Goal: Transaction & Acquisition: Purchase product/service

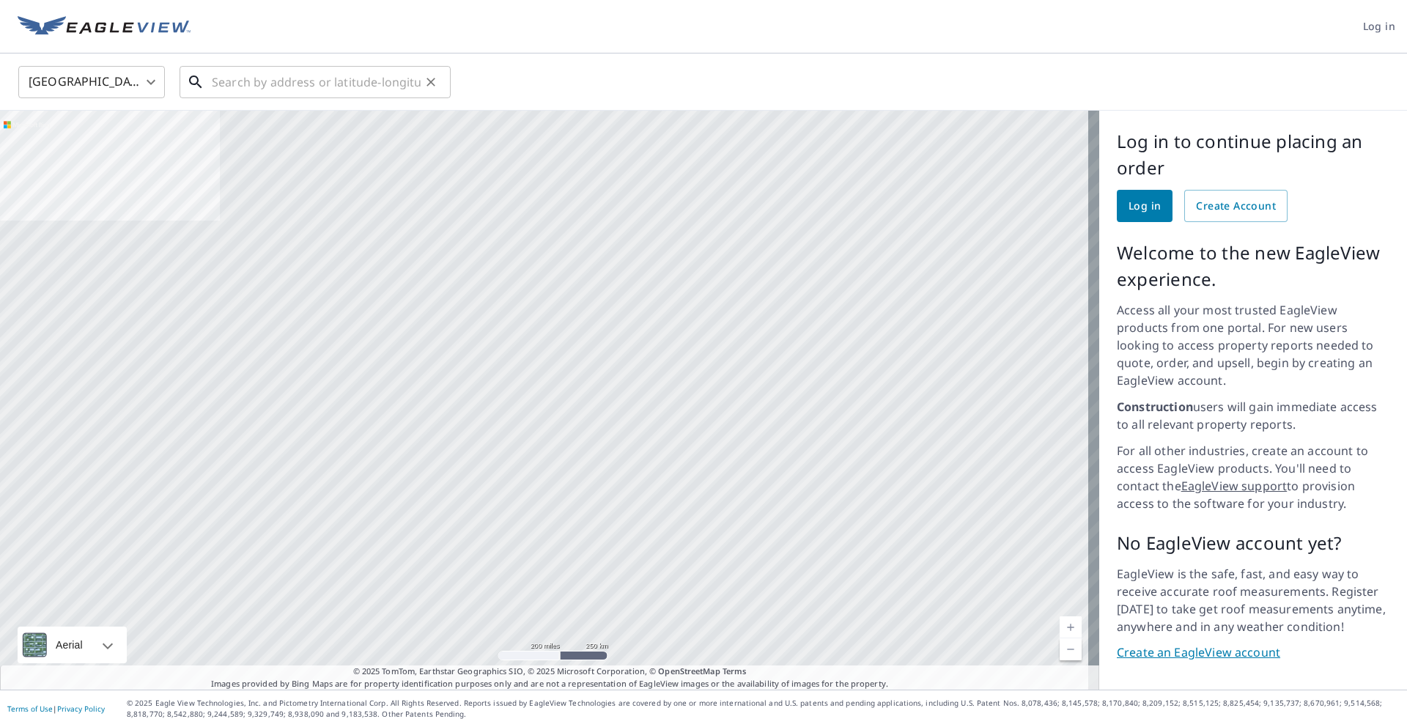
click at [352, 85] on input "text" at bounding box center [316, 82] width 209 height 41
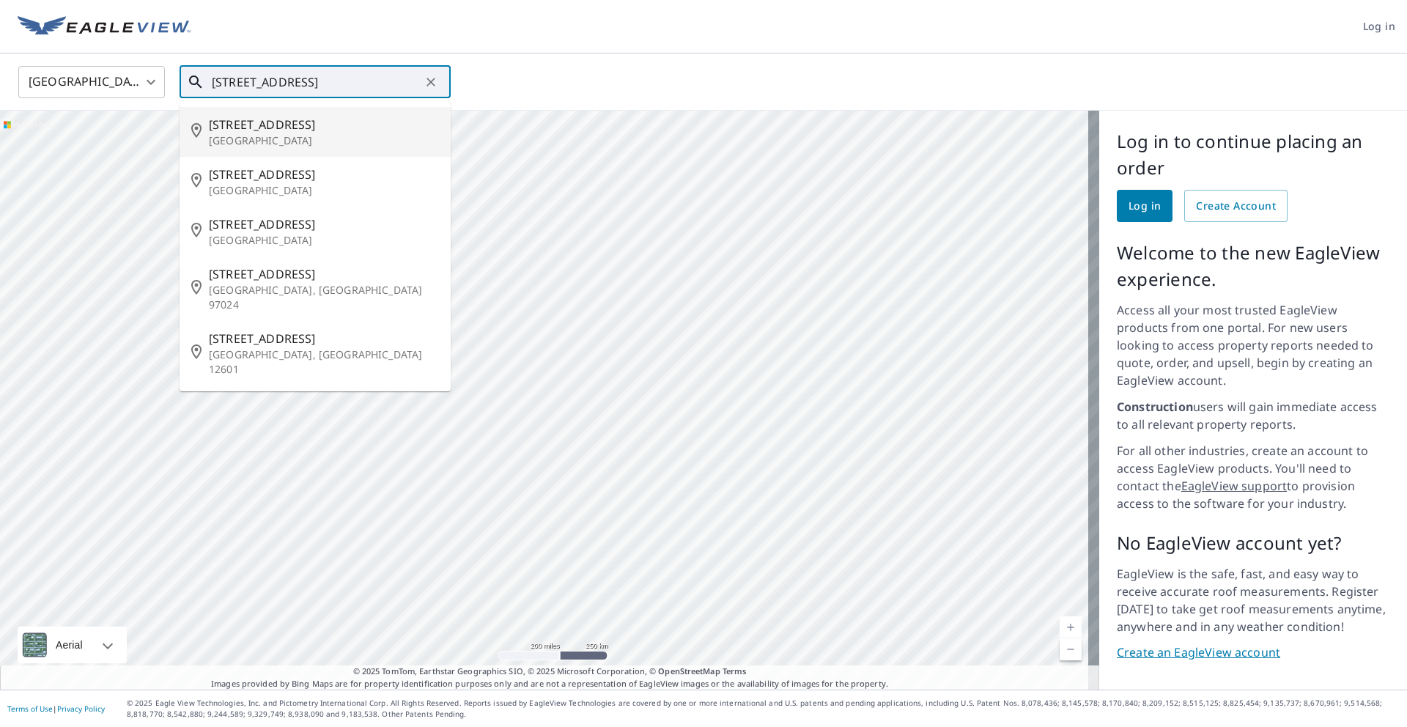
click at [319, 120] on span "[STREET_ADDRESS]" at bounding box center [324, 125] width 230 height 18
type input "[STREET_ADDRESS]"
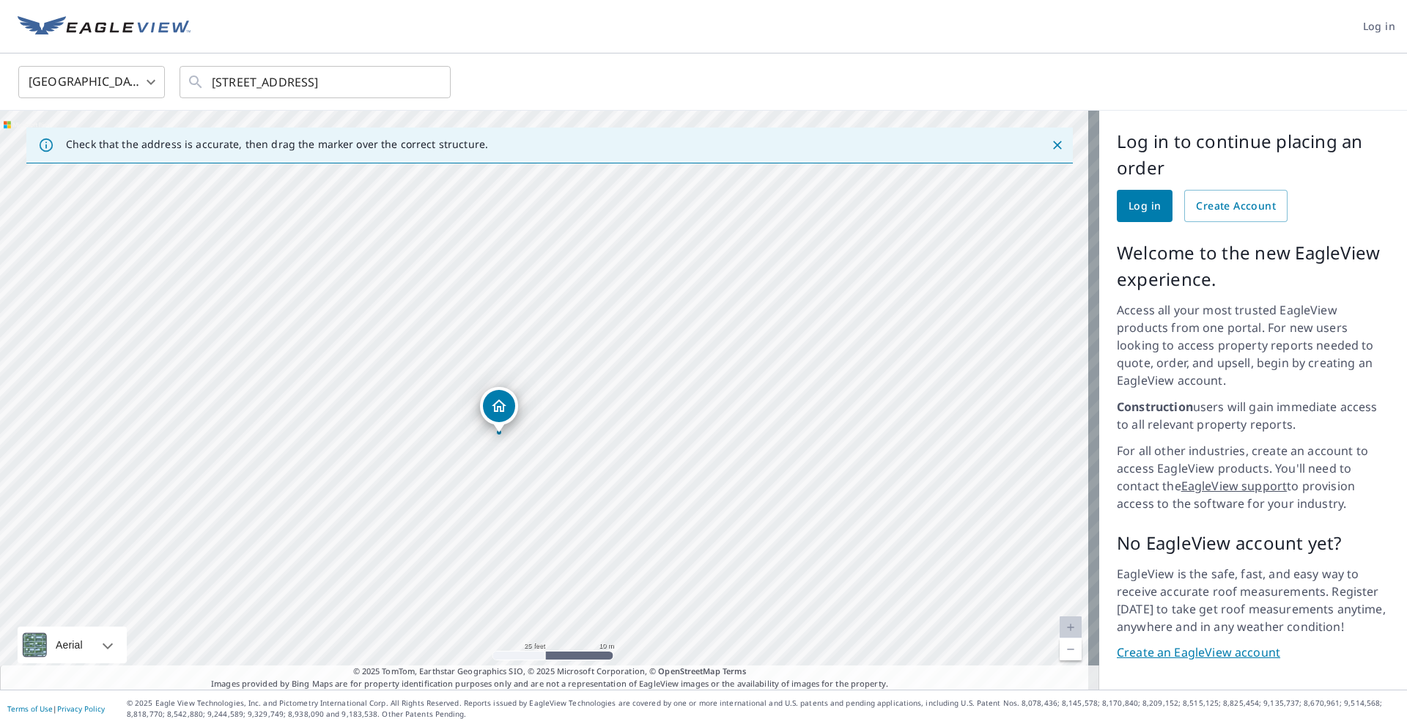
drag, startPoint x: 446, startPoint y: 334, endPoint x: 491, endPoint y: 557, distance: 227.2
click at [491, 557] on div "[STREET_ADDRESS]" at bounding box center [549, 400] width 1099 height 579
drag, startPoint x: 491, startPoint y: 555, endPoint x: 470, endPoint y: 432, distance: 124.1
click at [470, 432] on div "[STREET_ADDRESS]" at bounding box center [549, 400] width 1099 height 579
drag, startPoint x: 426, startPoint y: 567, endPoint x: 437, endPoint y: 476, distance: 92.2
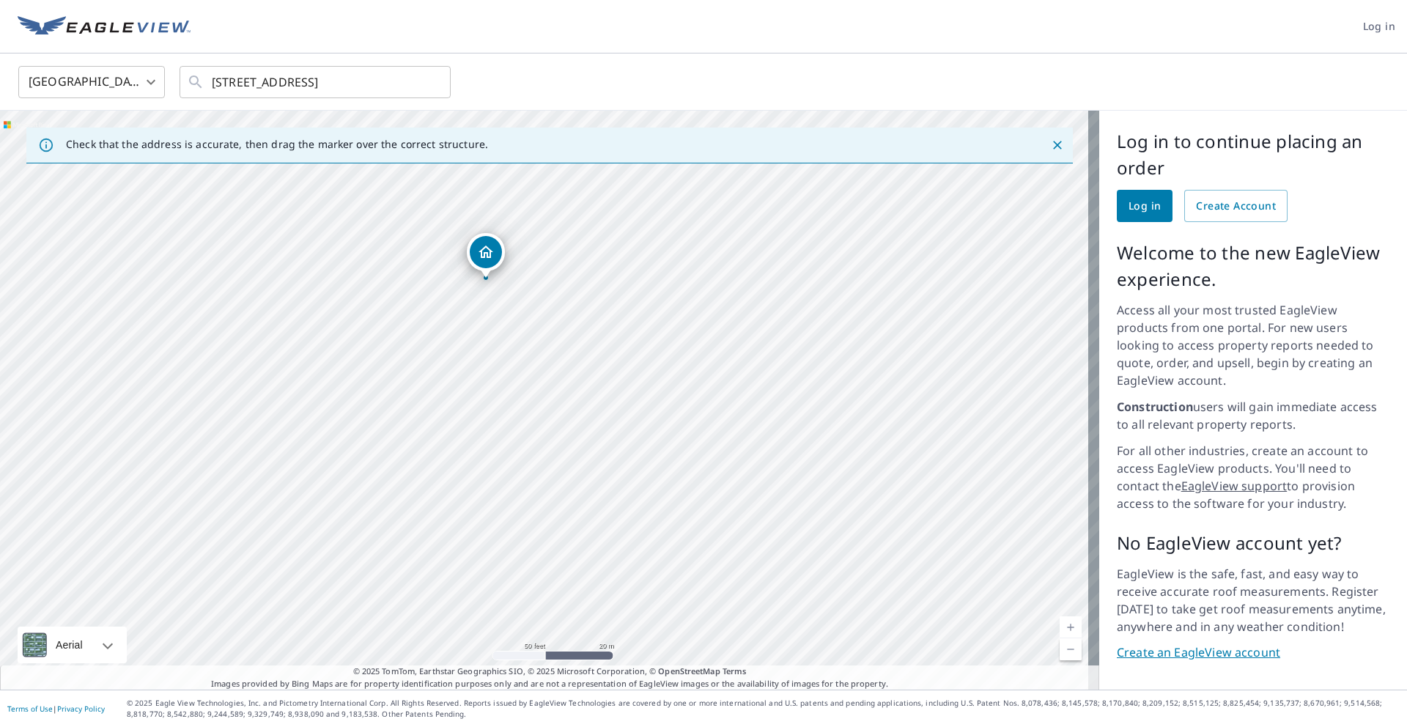
click at [437, 476] on div "[STREET_ADDRESS]" at bounding box center [549, 400] width 1099 height 579
click at [1128, 204] on span "Log in" at bounding box center [1144, 206] width 32 height 18
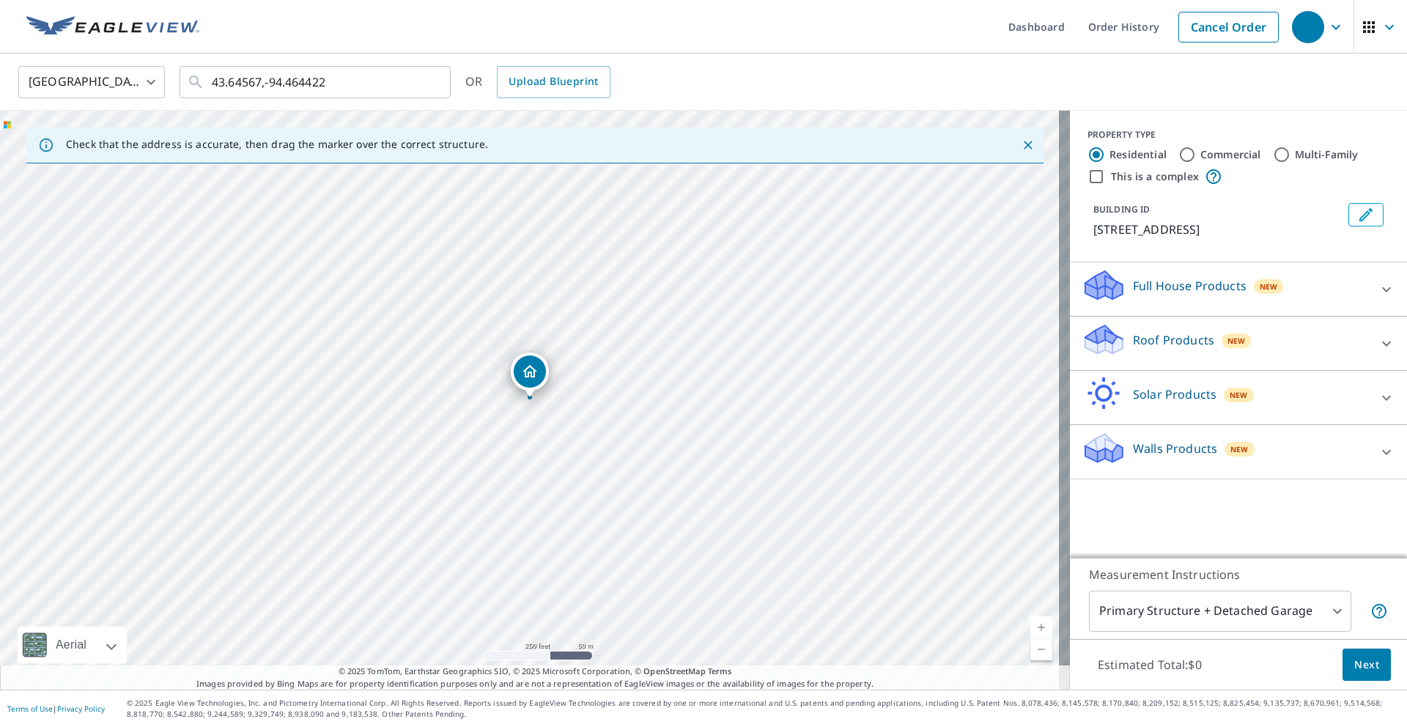
click at [1162, 333] on p "Roof Products" at bounding box center [1173, 340] width 81 height 18
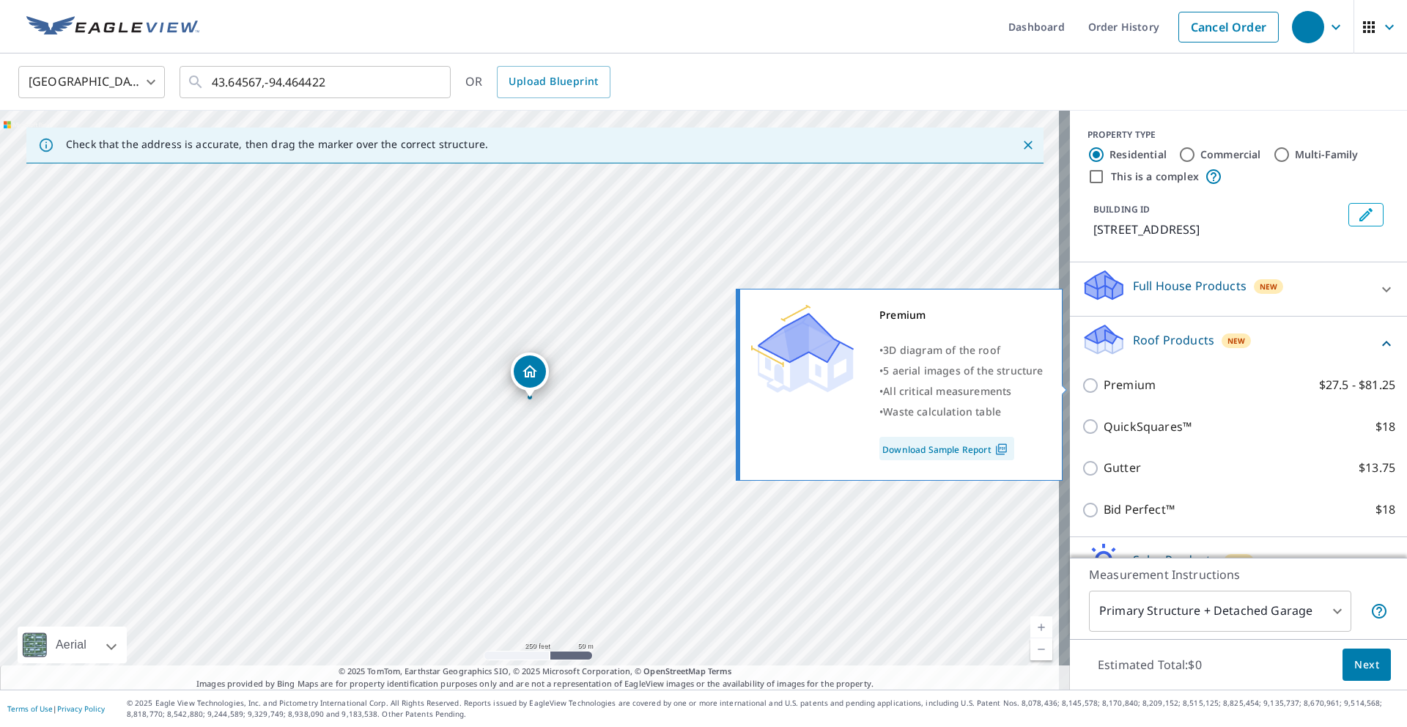
click at [1150, 392] on label "Premium $27.5 - $81.25" at bounding box center [1250, 385] width 292 height 18
click at [1104, 392] on input "Premium $27.5 - $81.25" at bounding box center [1093, 386] width 22 height 18
checkbox input "true"
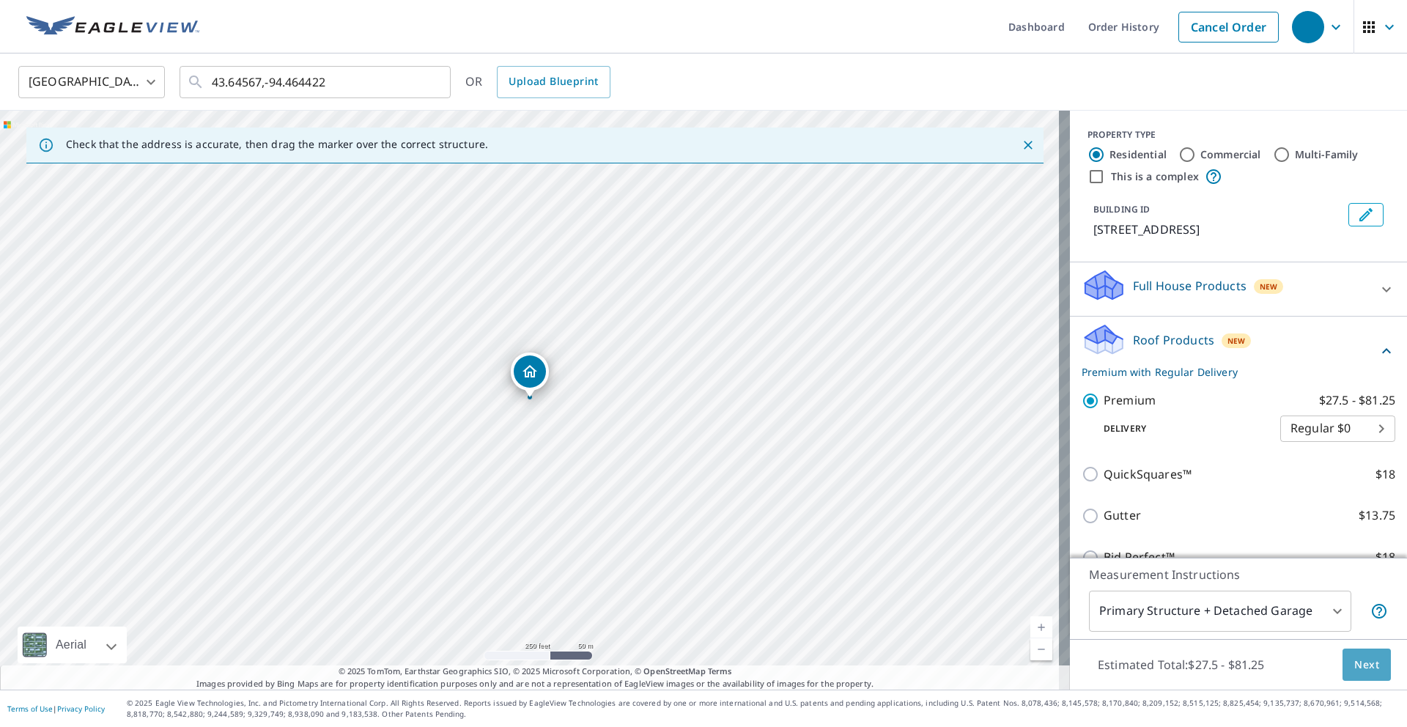
click at [1354, 665] on span "Next" at bounding box center [1366, 665] width 25 height 18
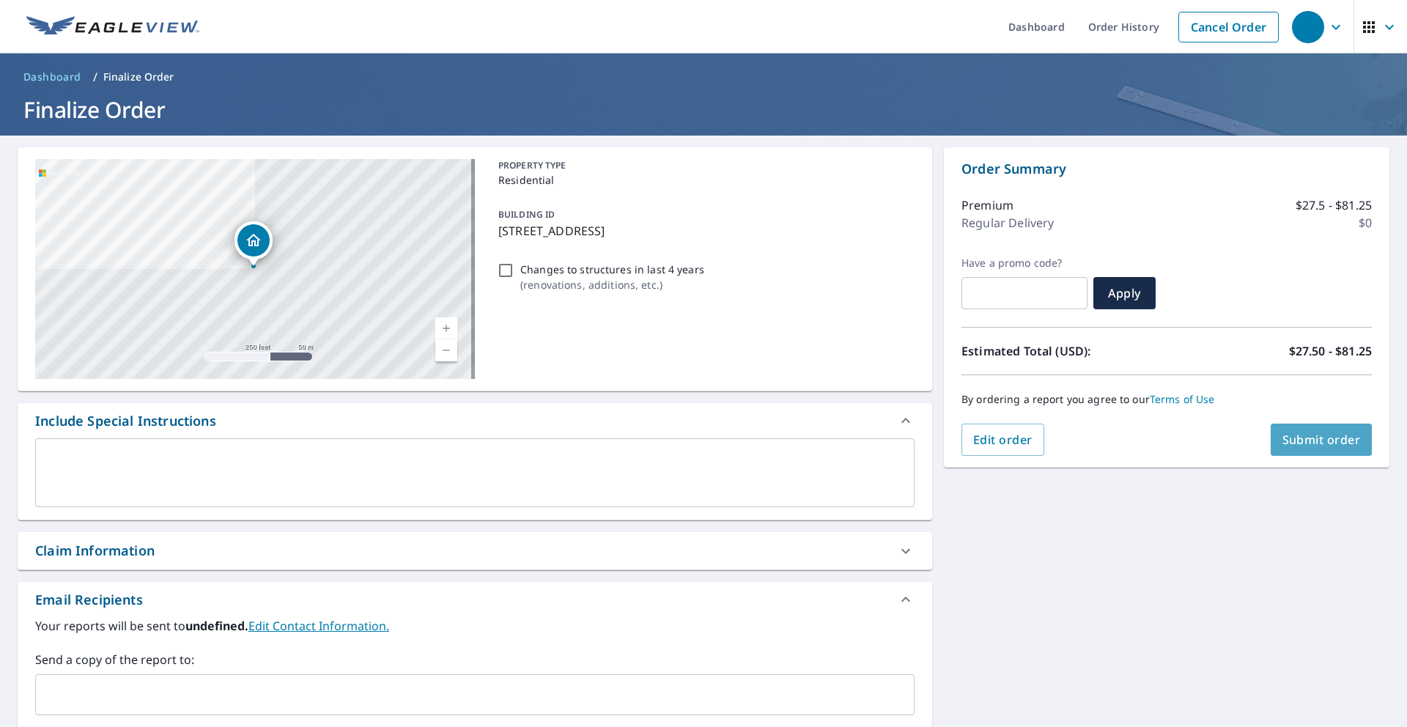
click at [1312, 453] on button "Submit order" at bounding box center [1322, 440] width 102 height 32
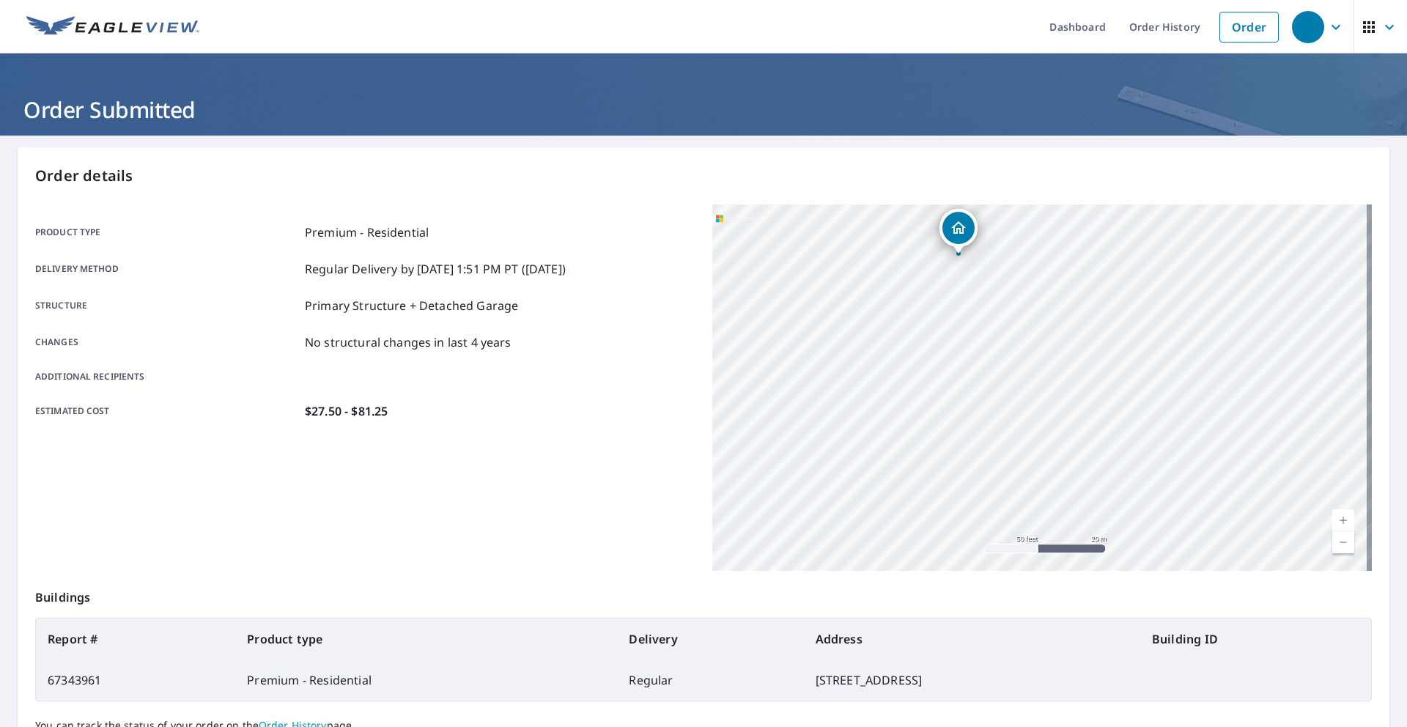
drag, startPoint x: 1039, startPoint y: 470, endPoint x: 1038, endPoint y: 311, distance: 159.7
click at [1038, 311] on div "[STREET_ADDRESS]" at bounding box center [1041, 387] width 659 height 366
drag, startPoint x: 910, startPoint y: 424, endPoint x: 921, endPoint y: 347, distance: 77.0
click at [921, 347] on div "[STREET_ADDRESS]" at bounding box center [1041, 387] width 659 height 366
click at [1220, 32] on link "Order" at bounding box center [1248, 27] width 59 height 31
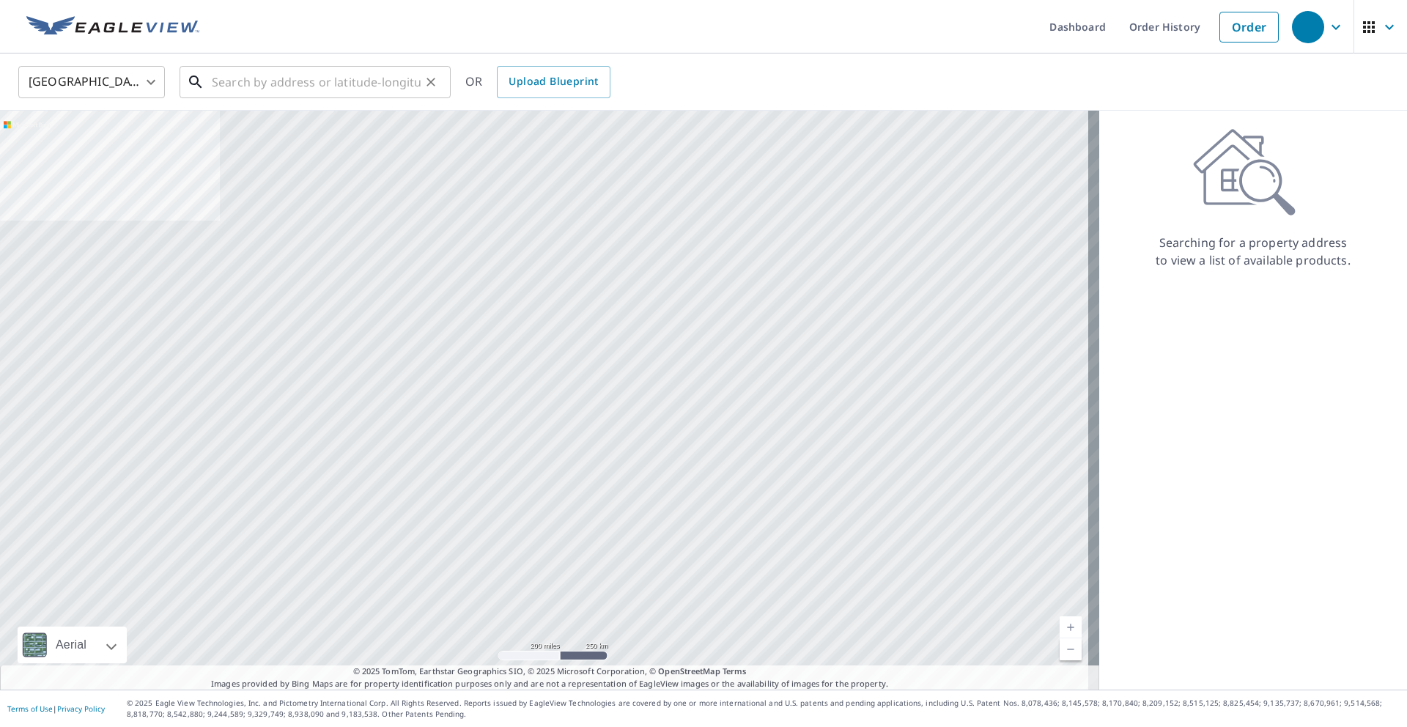
click at [355, 73] on input "text" at bounding box center [316, 82] width 209 height 41
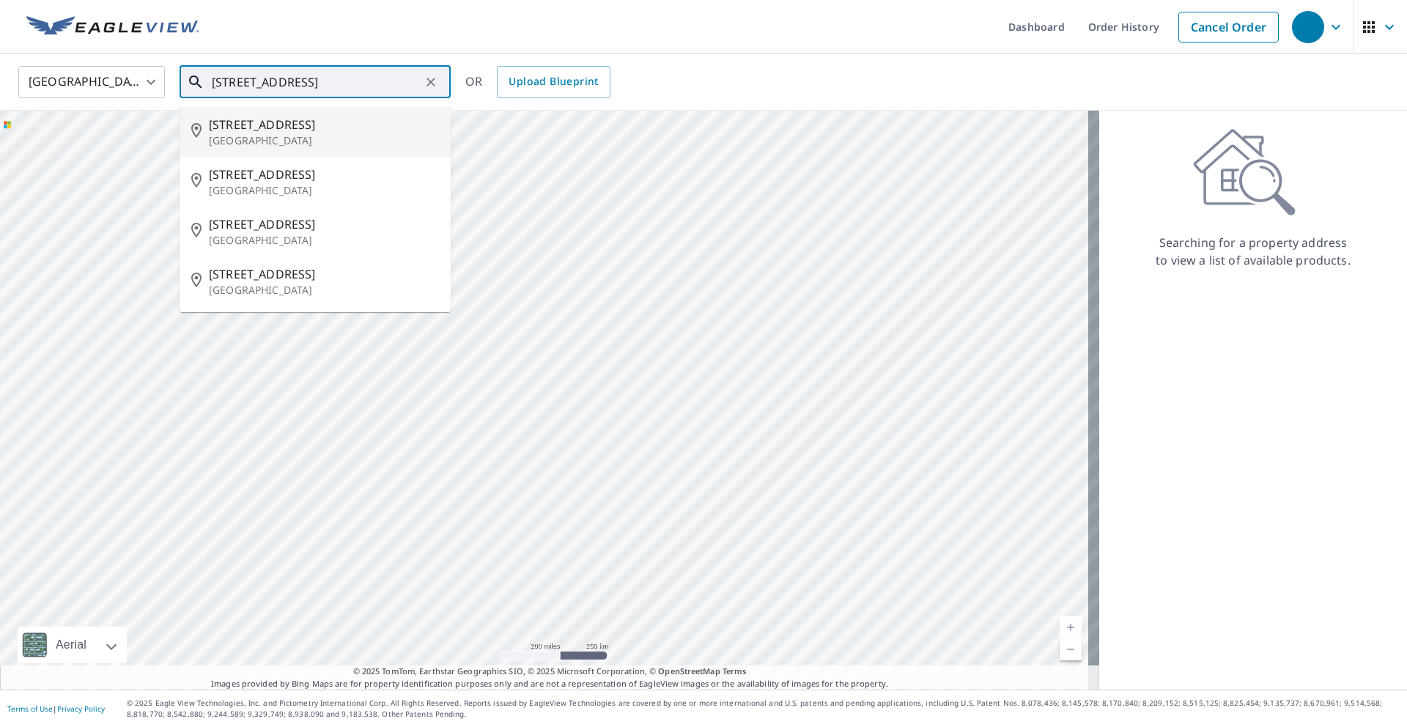
click at [330, 127] on span "[STREET_ADDRESS]" at bounding box center [324, 125] width 230 height 18
type input "[STREET_ADDRESS][PERSON_NAME]"
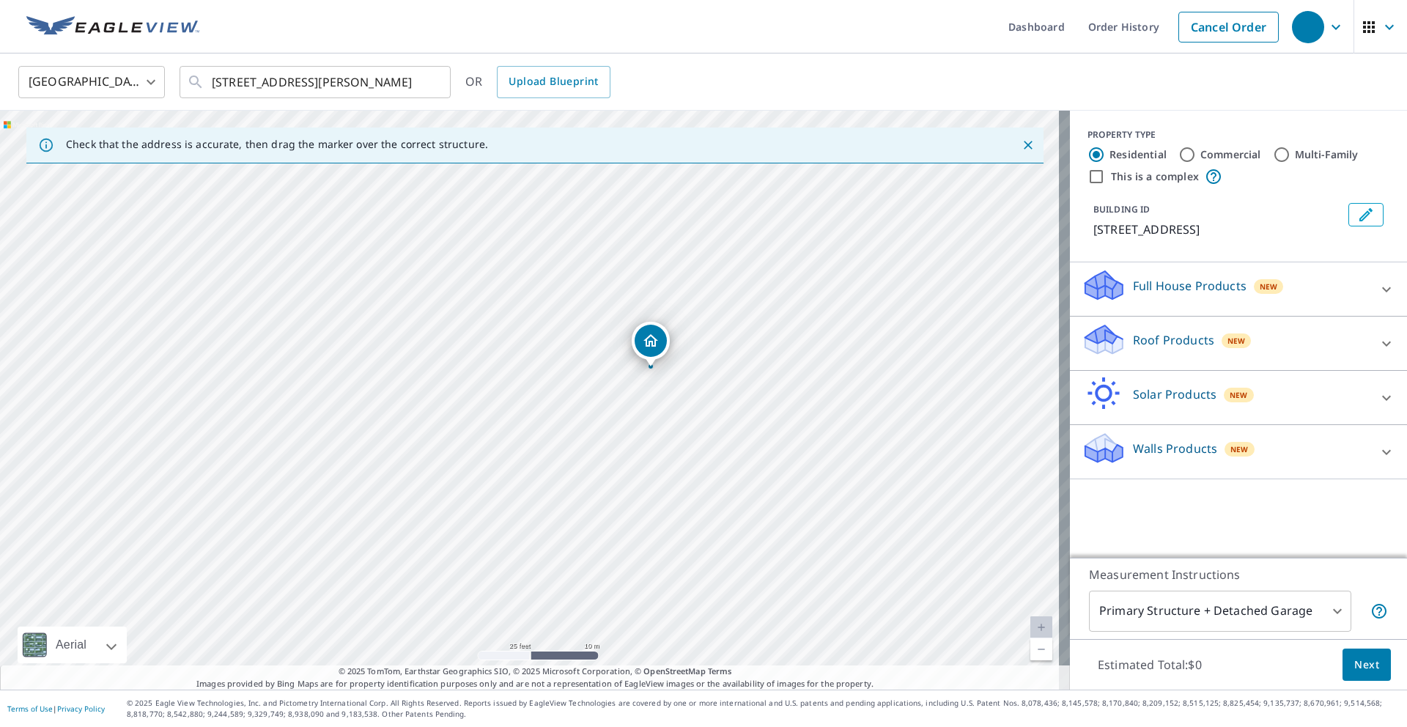
drag, startPoint x: 457, startPoint y: 301, endPoint x: 695, endPoint y: 264, distance: 241.1
click at [679, 255] on div "[STREET_ADDRESS][PERSON_NAME]" at bounding box center [535, 400] width 1070 height 579
drag, startPoint x: 697, startPoint y: 230, endPoint x: 643, endPoint y: 415, distance: 192.2
click at [643, 418] on div "[STREET_ADDRESS][PERSON_NAME]" at bounding box center [535, 400] width 1070 height 579
